Goal: Task Accomplishment & Management: Use online tool/utility

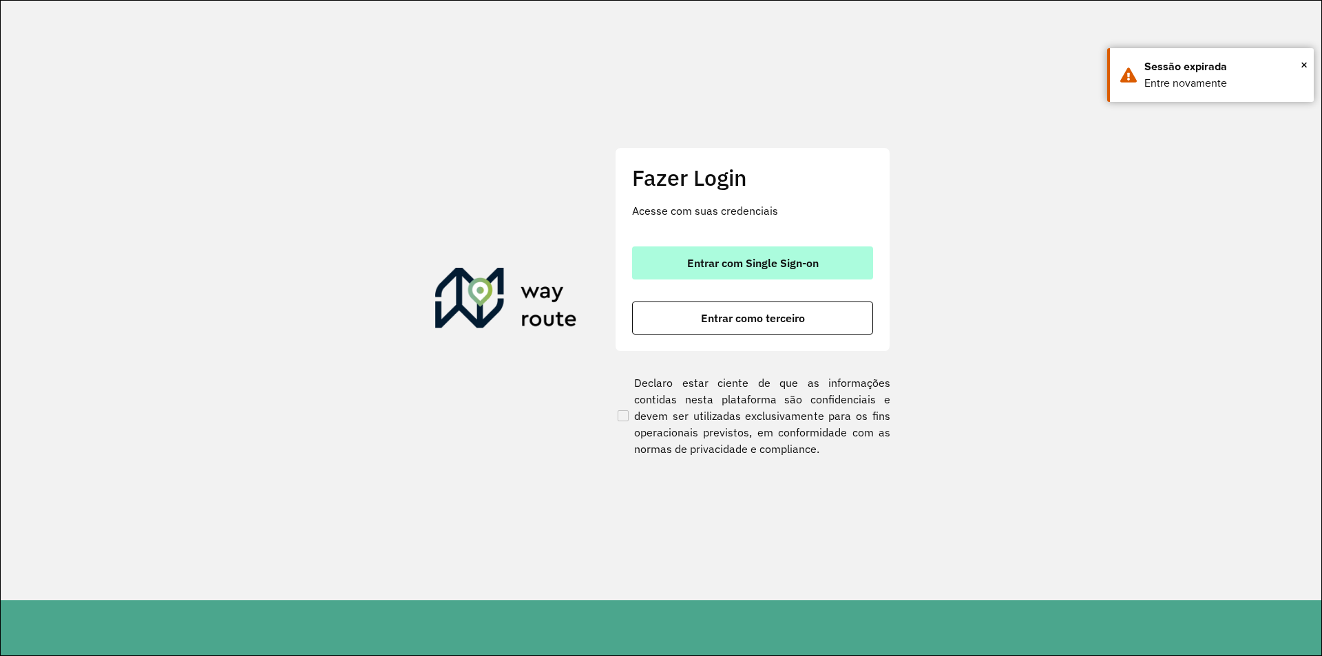
click at [730, 265] on span "Entrar com Single Sign-on" at bounding box center [752, 262] width 131 height 11
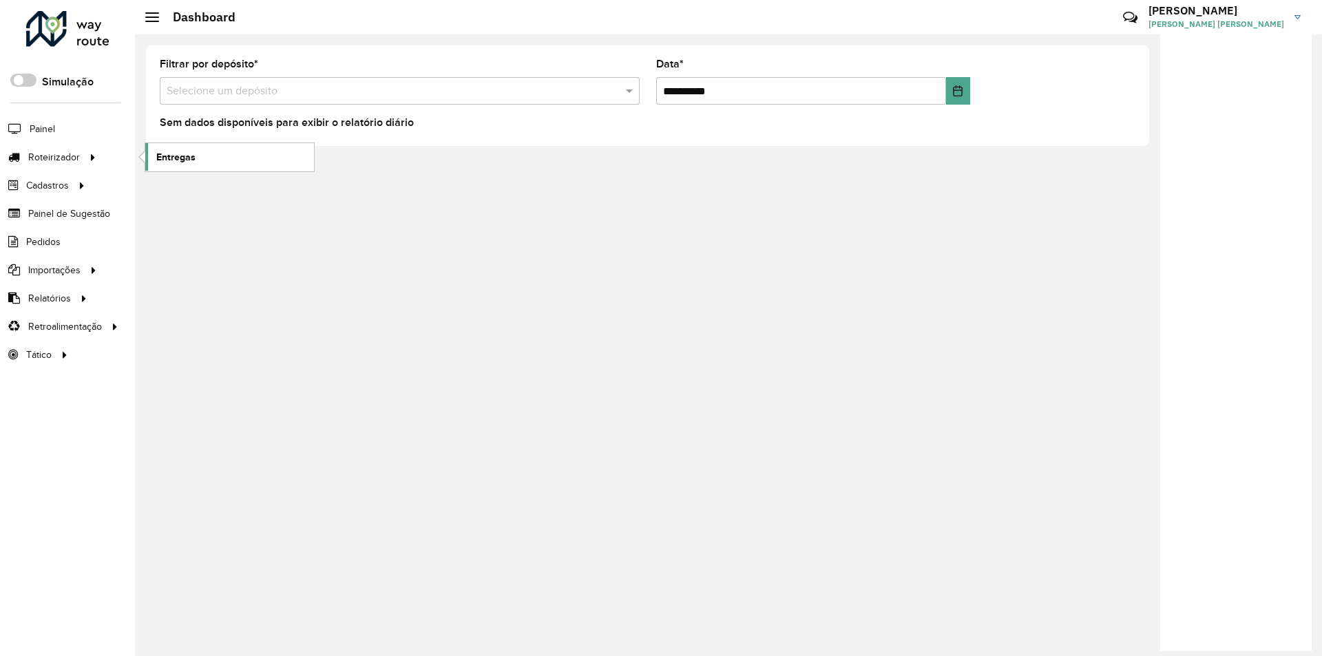
click at [170, 158] on span "Entregas" at bounding box center [175, 157] width 39 height 14
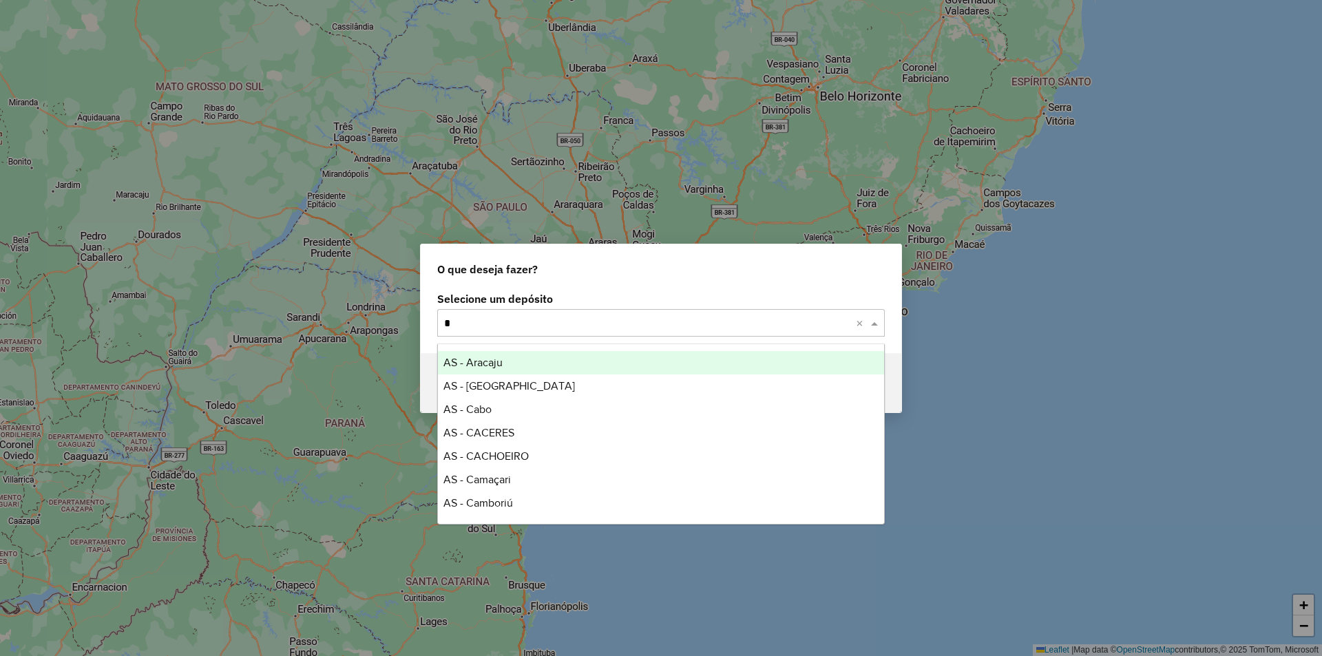
type input "**"
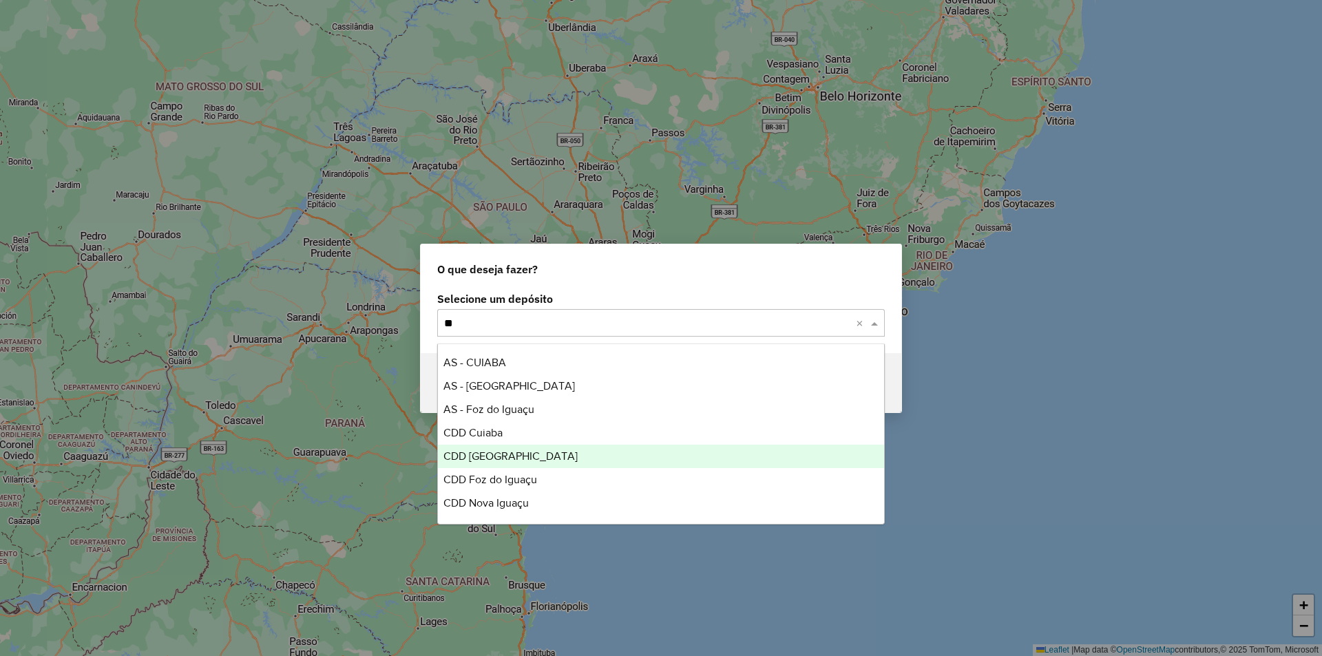
click at [487, 451] on span "CDD [GEOGRAPHIC_DATA]" at bounding box center [510, 456] width 134 height 12
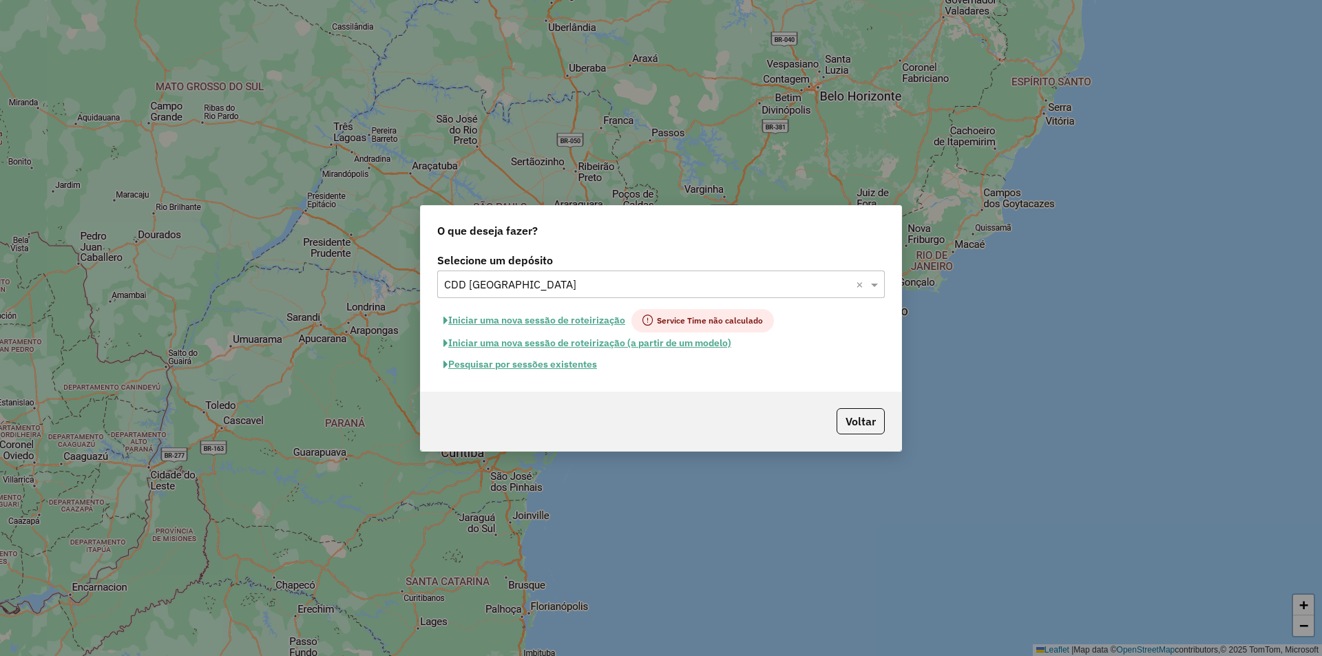
click at [549, 363] on button "Pesquisar por sessões existentes" at bounding box center [520, 364] width 166 height 21
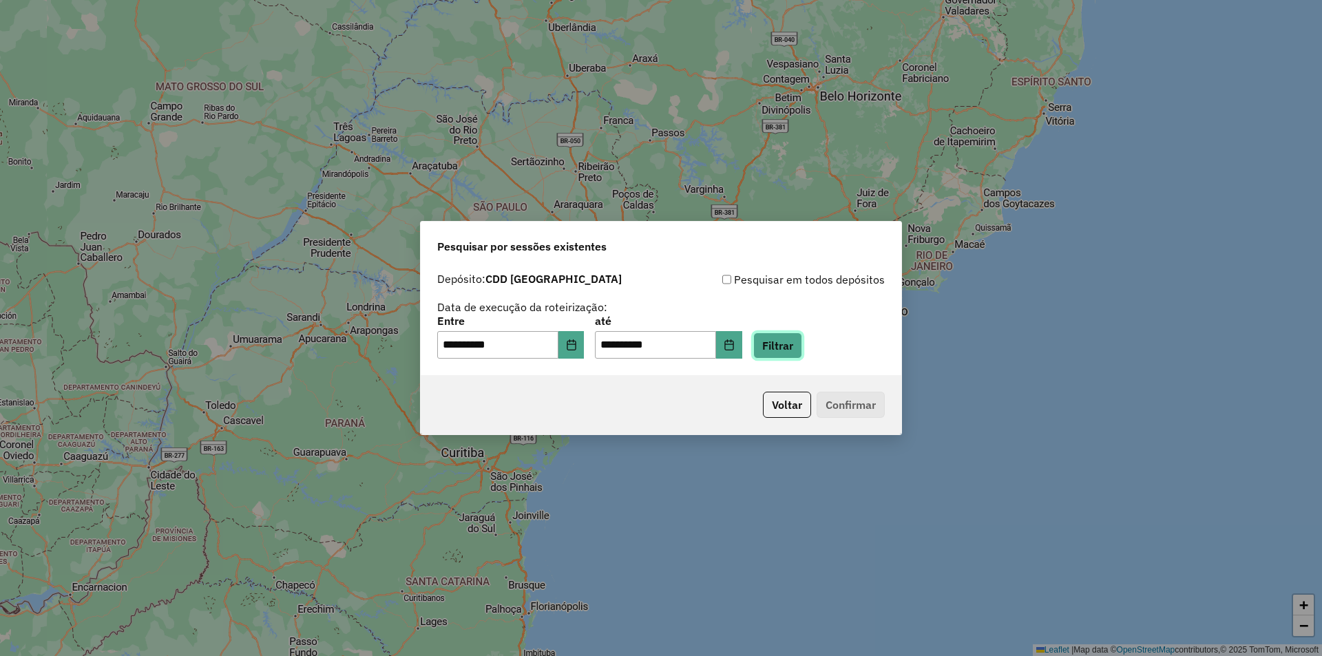
click at [792, 350] on button "Filtrar" at bounding box center [777, 345] width 49 height 26
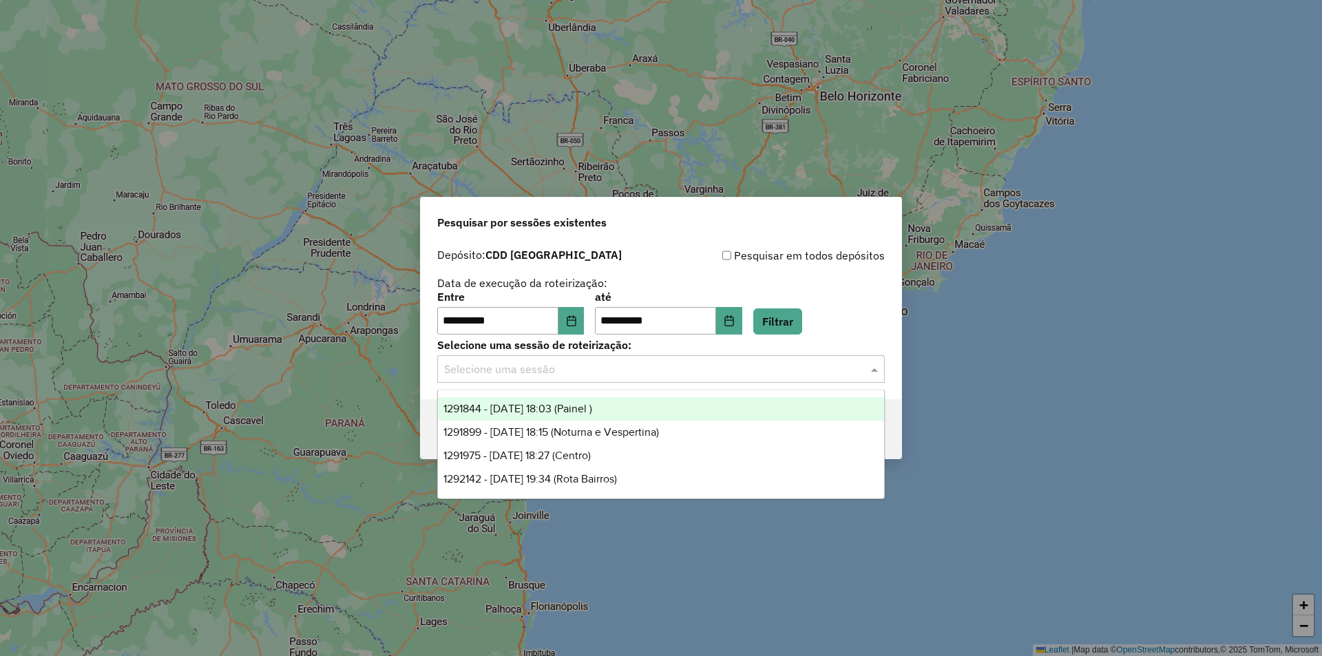
click at [873, 370] on span at bounding box center [875, 369] width 17 height 17
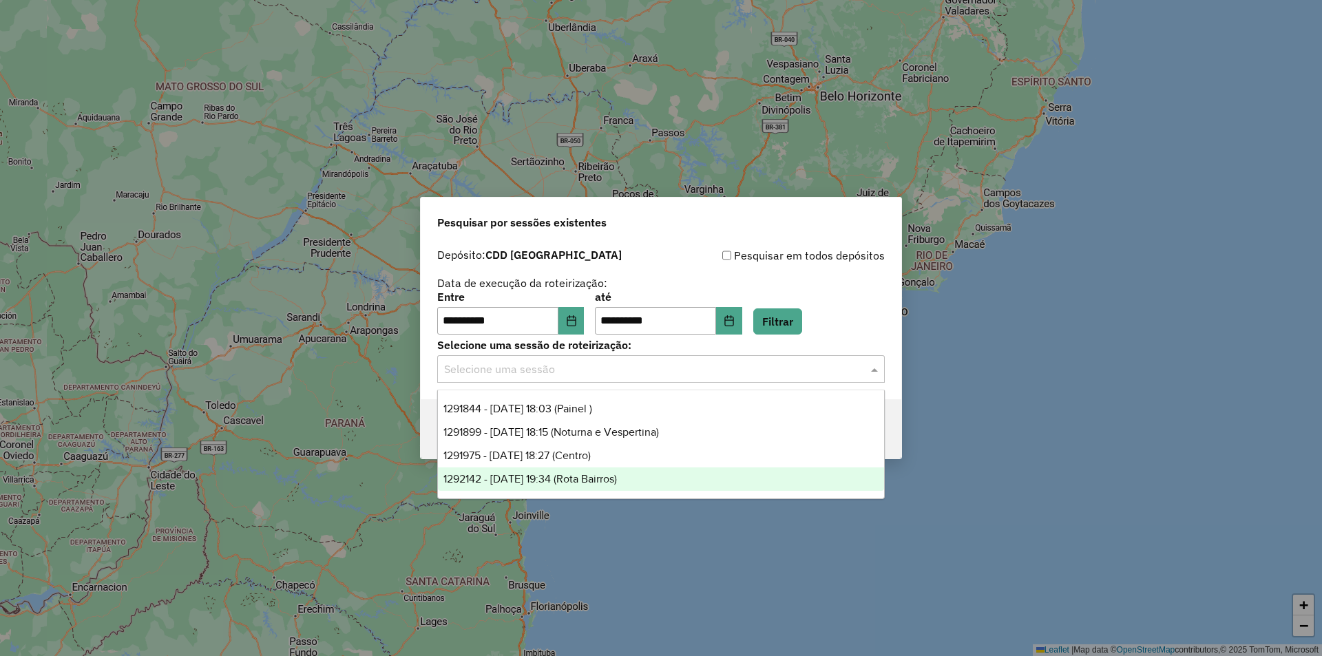
click at [609, 479] on span "1292142 - 10/10/2025 19:34 (Rota Bairros)" at bounding box center [529, 479] width 173 height 12
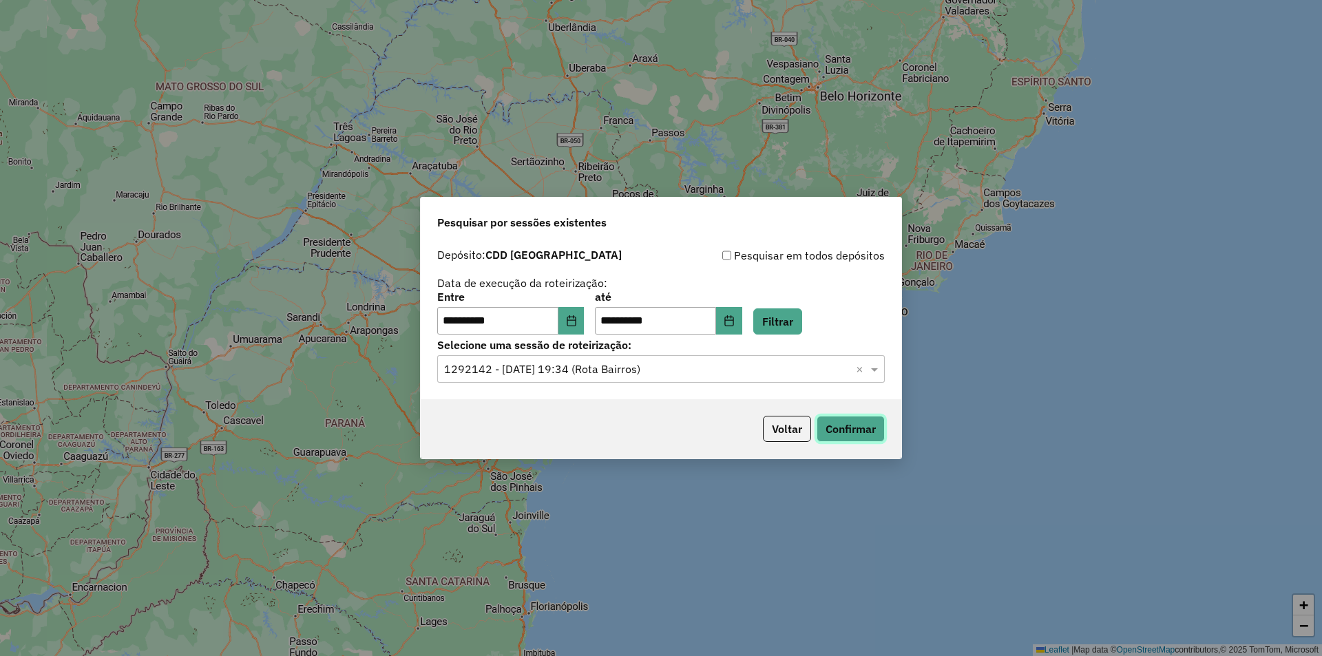
click at [845, 426] on button "Confirmar" at bounding box center [850, 429] width 68 height 26
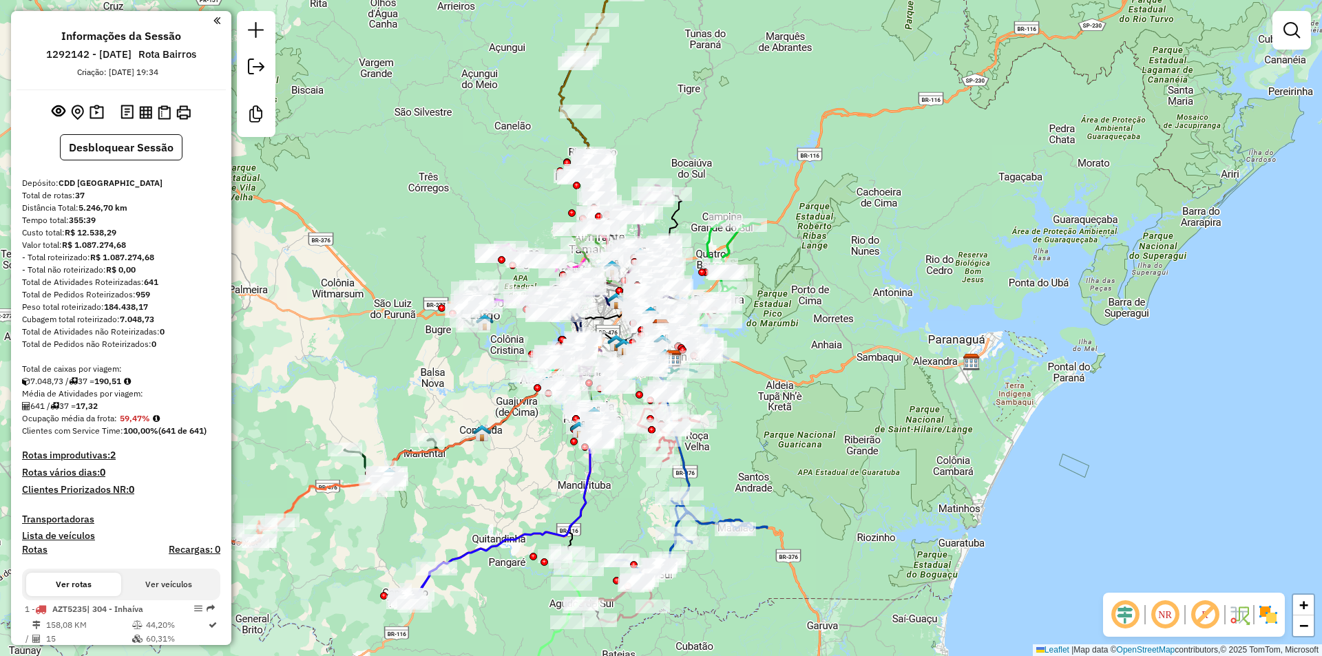
click at [1125, 613] on em at bounding box center [1124, 614] width 33 height 33
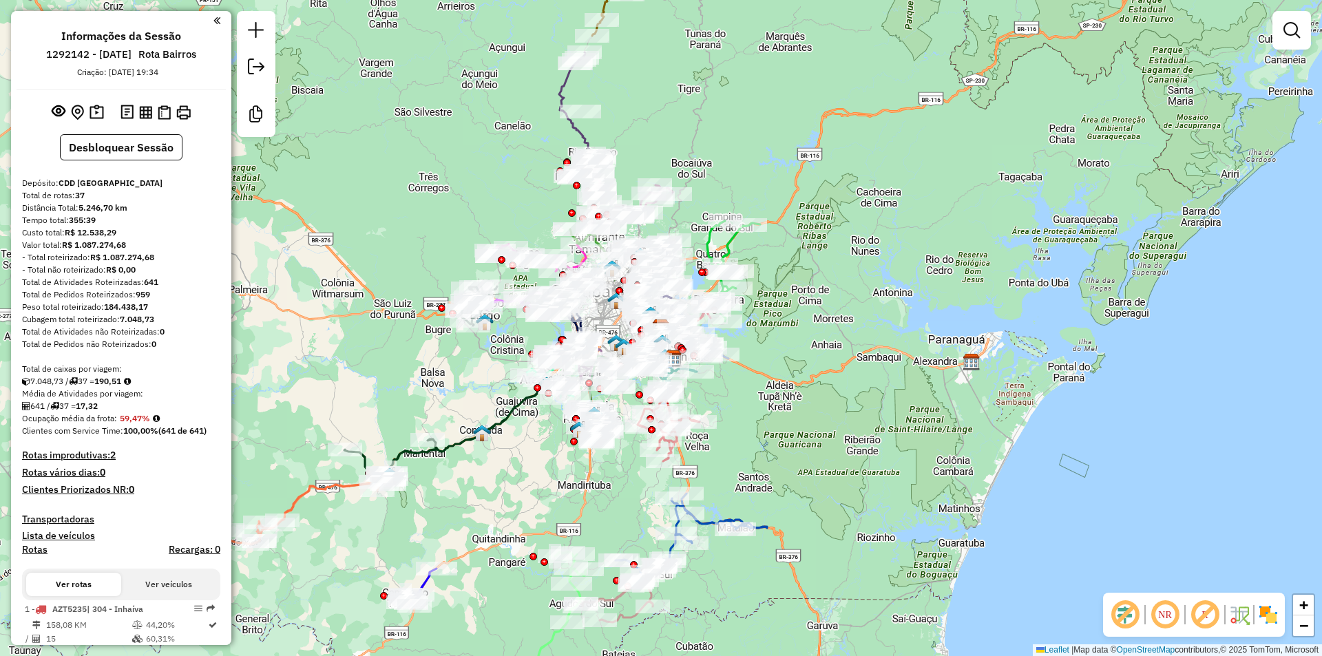
click at [1196, 614] on em at bounding box center [1204, 614] width 33 height 33
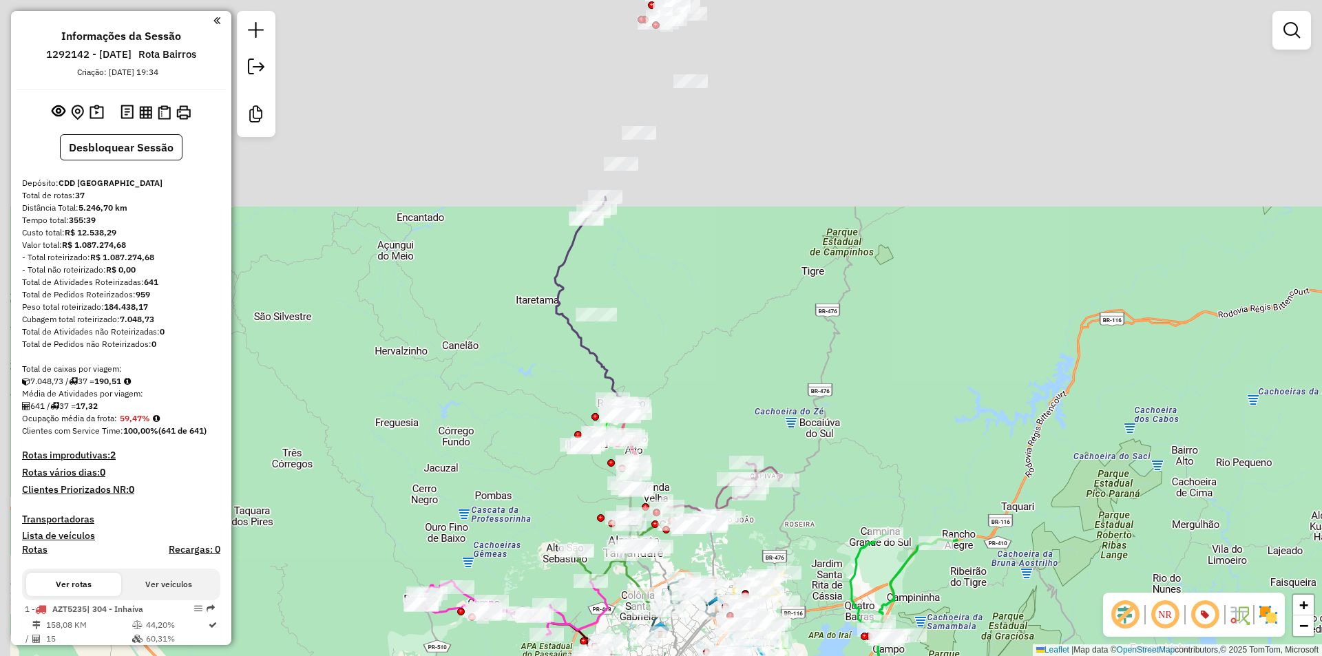
drag, startPoint x: 641, startPoint y: 123, endPoint x: 691, endPoint y: 474, distance: 355.3
click at [691, 483] on div "Janela de atendimento Grade de atendimento Capacidade Transportadoras Veículos …" at bounding box center [661, 328] width 1322 height 656
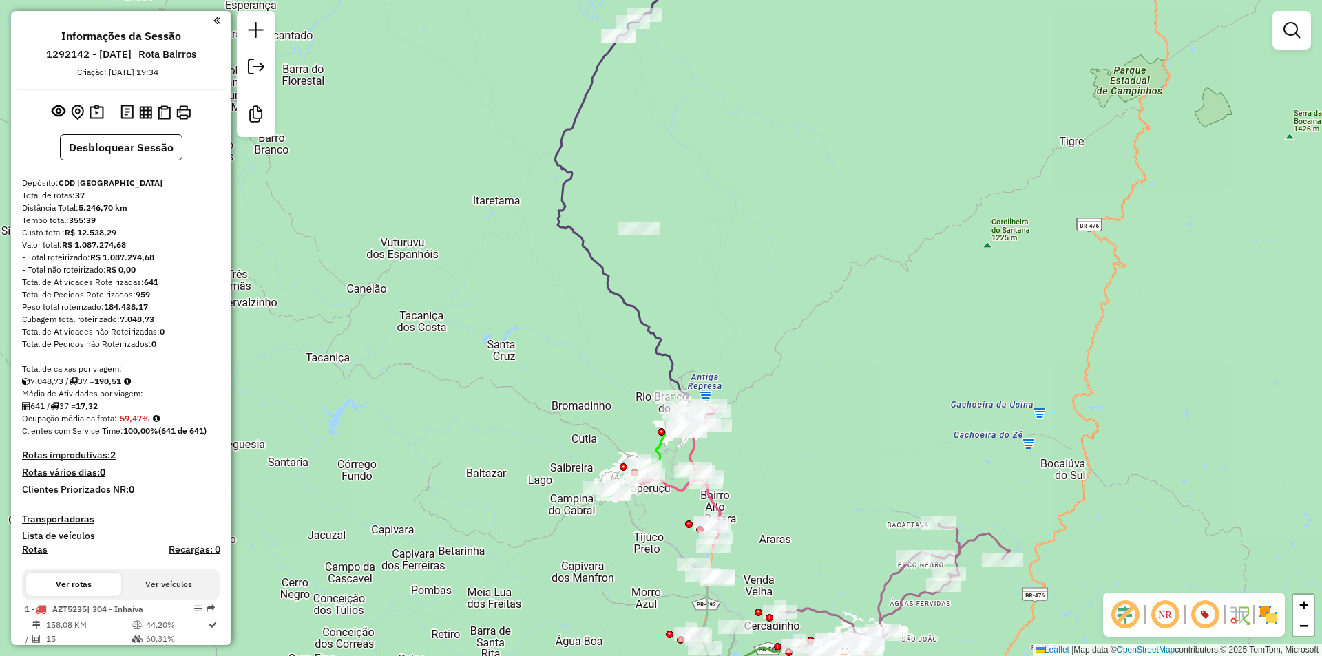
drag, startPoint x: 867, startPoint y: 343, endPoint x: 1026, endPoint y: 195, distance: 216.7
click at [1026, 195] on div "Janela de atendimento Grade de atendimento Capacidade Transportadoras Veículos …" at bounding box center [661, 328] width 1322 height 656
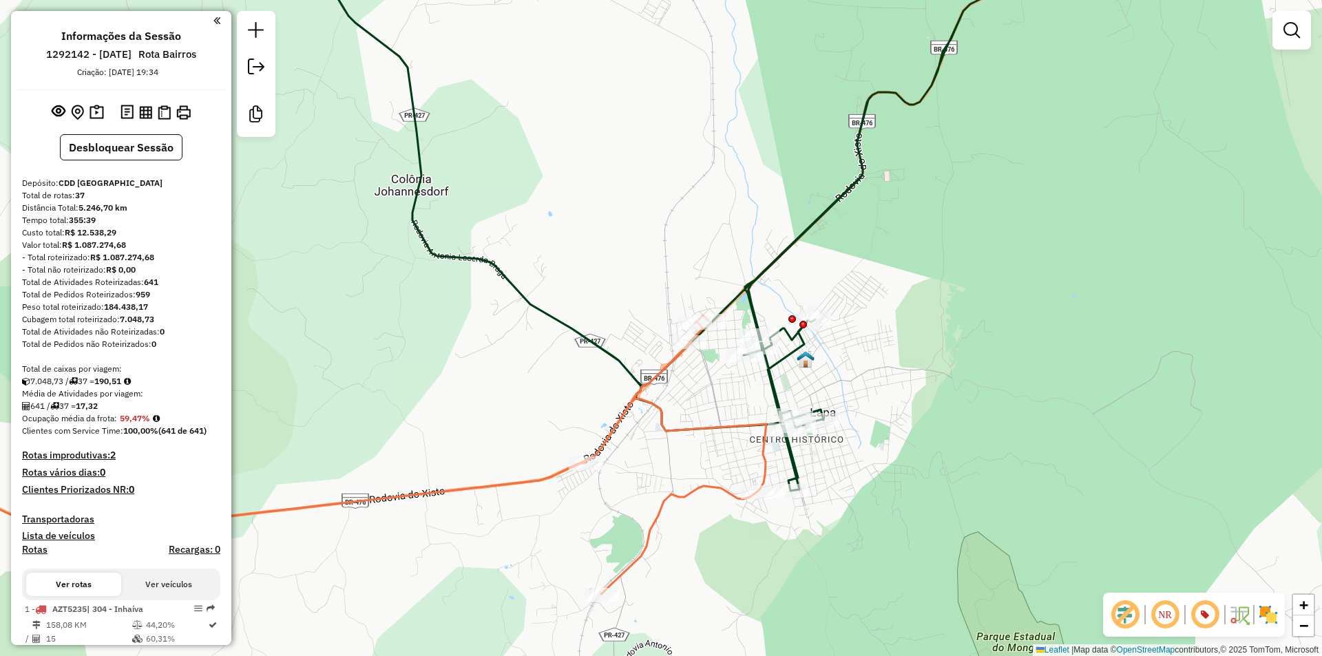
click at [613, 432] on icon at bounding box center [317, 454] width 898 height 279
select select "**********"
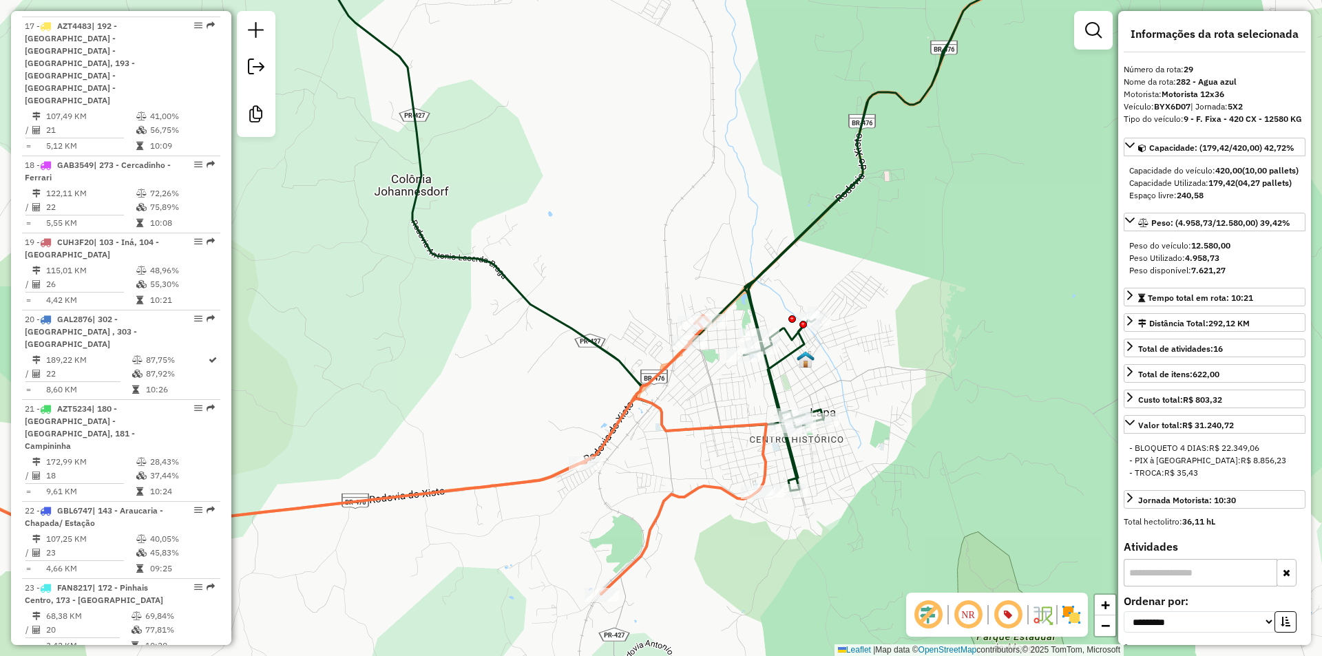
scroll to position [2773, 0]
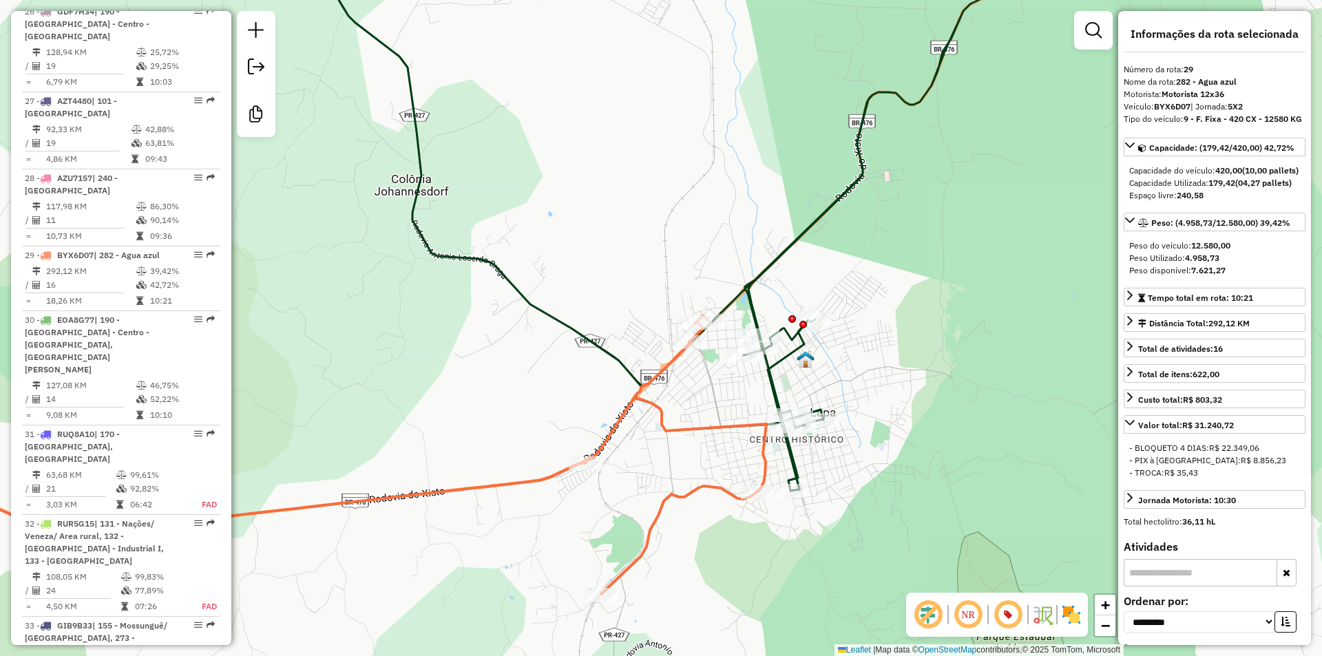
click at [740, 422] on icon at bounding box center [317, 454] width 898 height 279
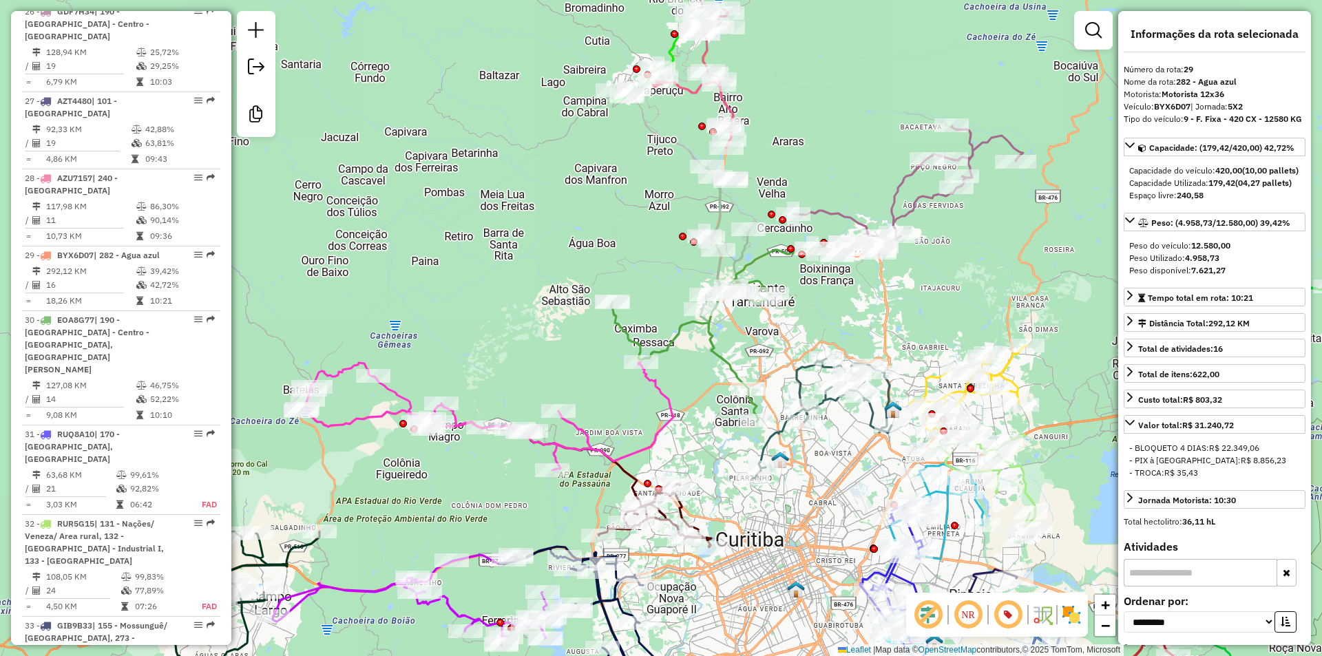
click at [869, 413] on icon at bounding box center [821, 419] width 139 height 120
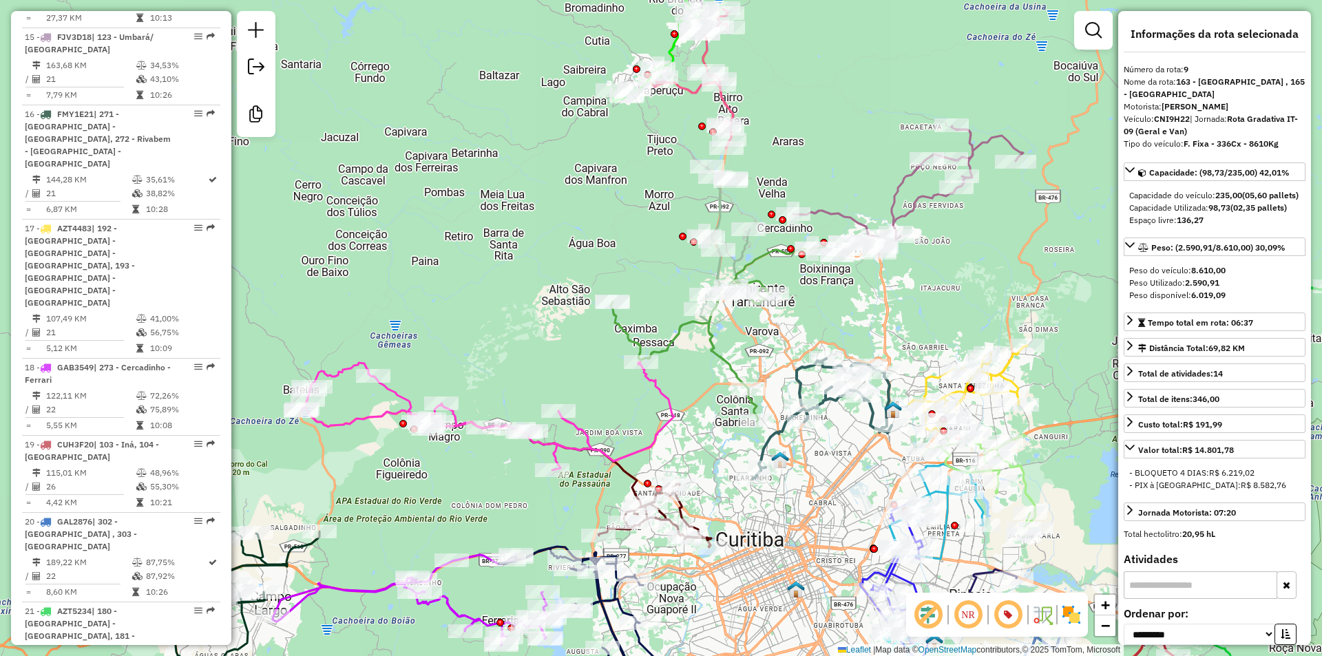
scroll to position [1181, 0]
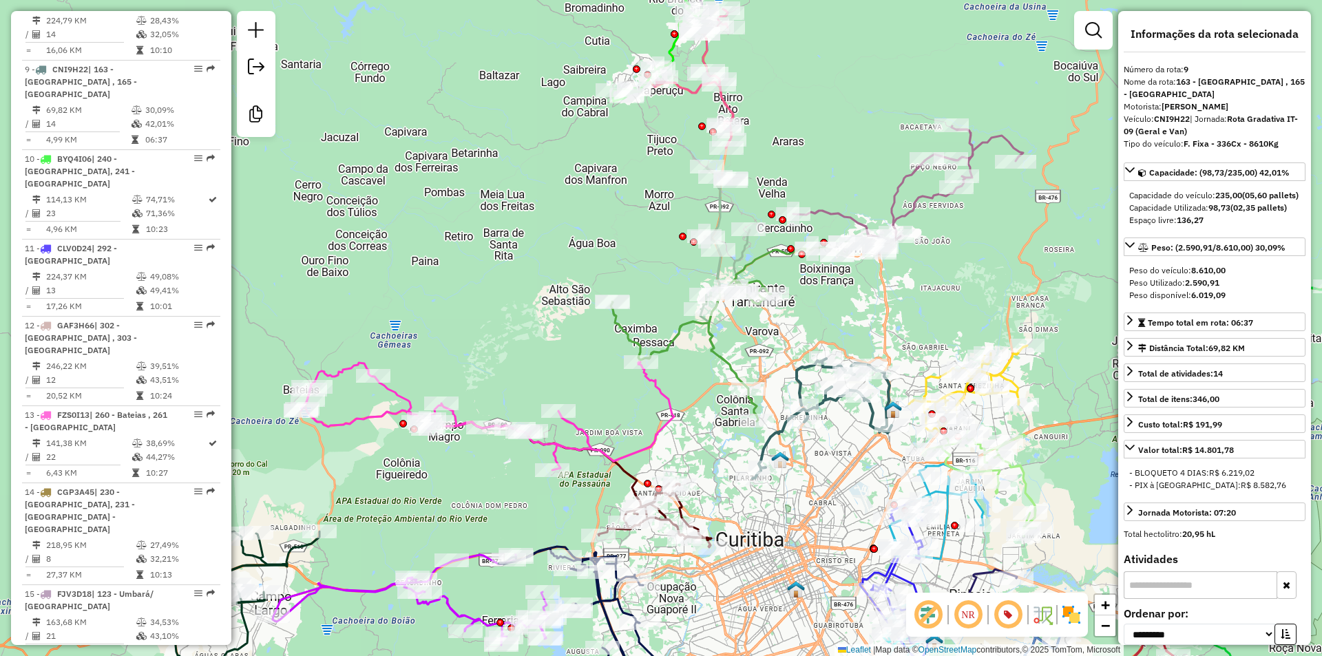
click at [801, 381] on icon at bounding box center [821, 419] width 139 height 120
